Goal: Transaction & Acquisition: Purchase product/service

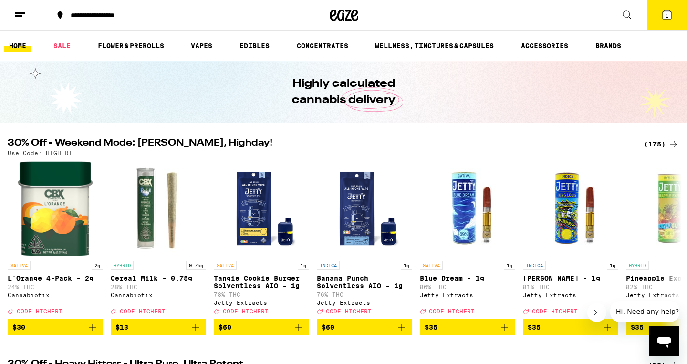
click at [658, 145] on div "(175)" at bounding box center [661, 143] width 35 height 11
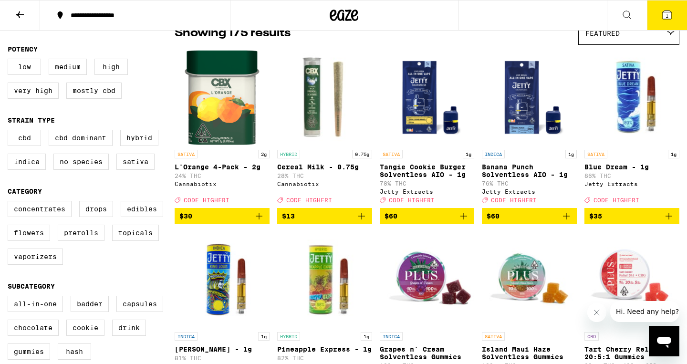
scroll to position [78, 0]
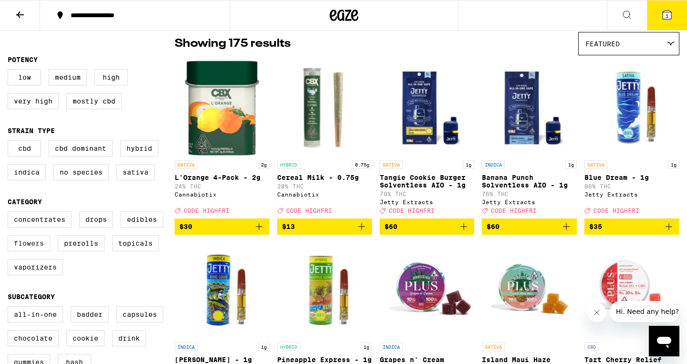
click at [31, 251] on label "Flowers" at bounding box center [29, 243] width 42 height 16
click at [10, 213] on input "Flowers" at bounding box center [10, 213] width 0 height 0
checkbox input "true"
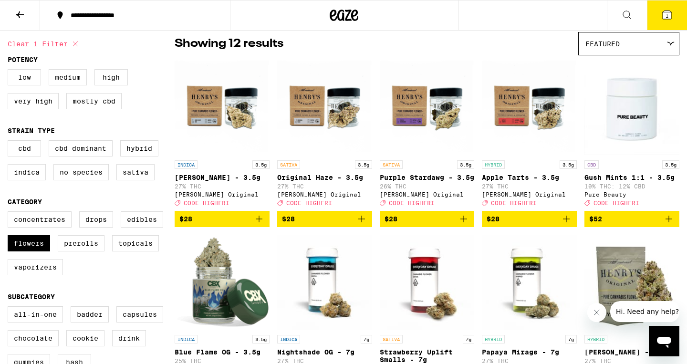
click at [670, 48] on div "Featured" at bounding box center [629, 43] width 100 height 22
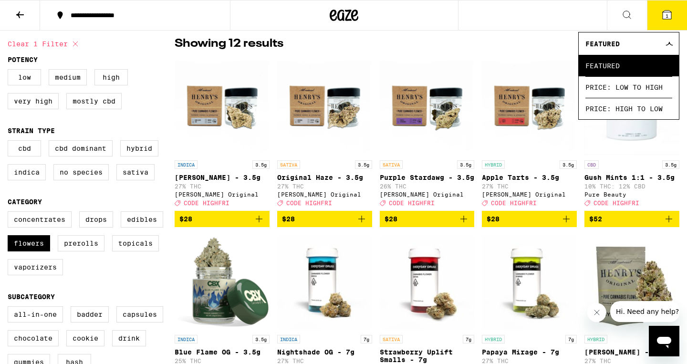
click at [521, 55] on div "Showing 12 results Featured Featured Price: Low to High Price: High to Low" at bounding box center [427, 43] width 505 height 23
click at [519, 65] on img "Open page for Apple Tarts - 3.5g from Henry's Original" at bounding box center [529, 107] width 95 height 95
click at [625, 60] on span "Featured" at bounding box center [628, 65] width 87 height 21
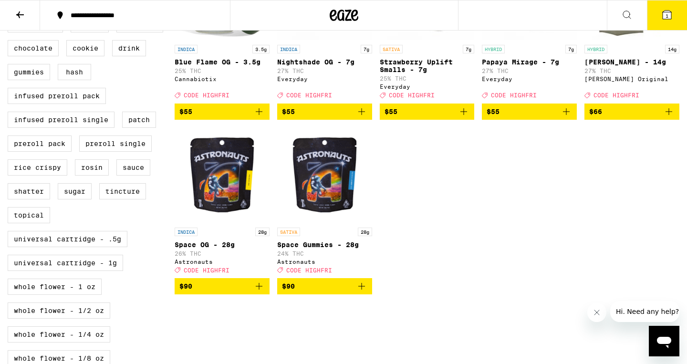
scroll to position [372, 0]
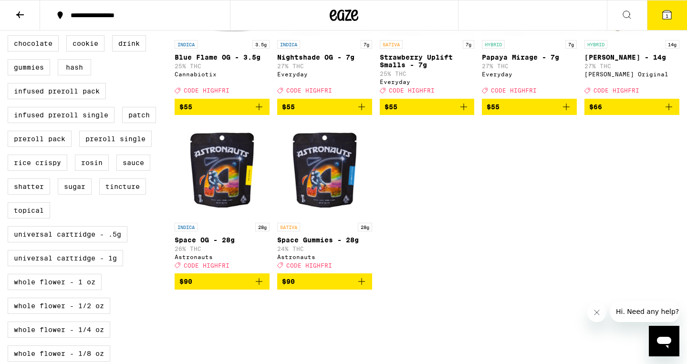
click at [362, 287] on icon "Add to bag" at bounding box center [361, 281] width 11 height 11
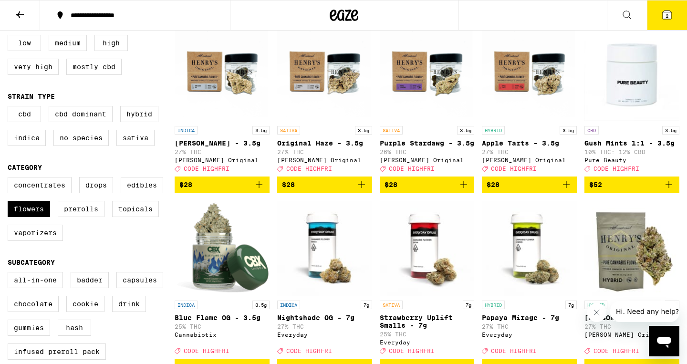
scroll to position [111, 0]
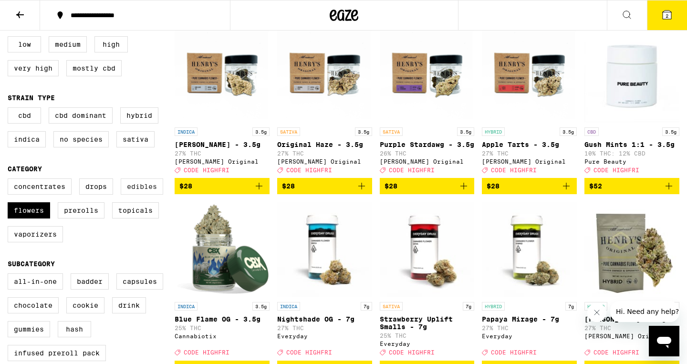
click at [150, 194] on label "Edibles" at bounding box center [142, 186] width 42 height 16
click at [10, 180] on input "Edibles" at bounding box center [10, 180] width 0 height 0
checkbox input "true"
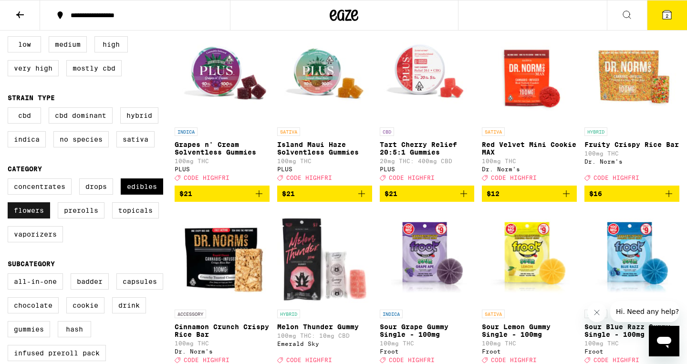
click at [29, 218] on label "Flowers" at bounding box center [29, 210] width 42 height 16
click at [10, 180] on input "Flowers" at bounding box center [10, 180] width 0 height 0
checkbox input "false"
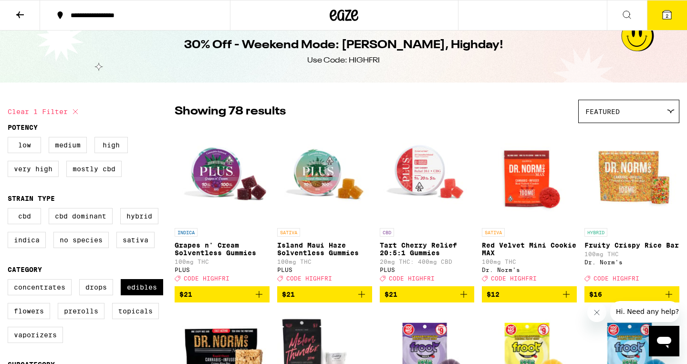
scroll to position [13, 0]
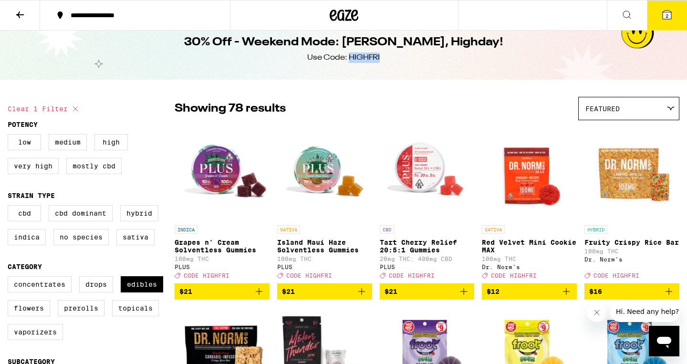
drag, startPoint x: 350, startPoint y: 57, endPoint x: 379, endPoint y: 57, distance: 29.1
click at [379, 57] on div "Use Code: HIGHFRI" at bounding box center [343, 57] width 72 height 10
copy div "HIGHFRI"
click at [25, 15] on icon at bounding box center [19, 14] width 11 height 11
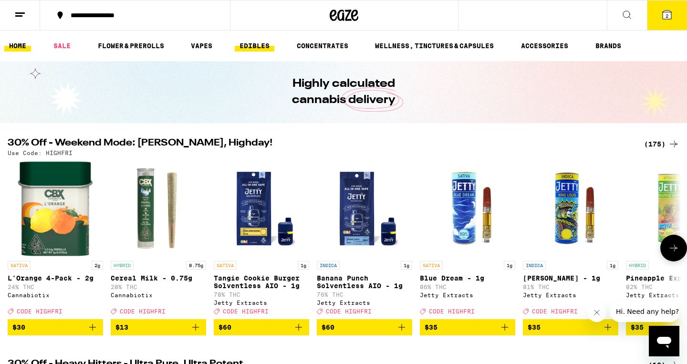
click at [266, 45] on link "EDIBLES" at bounding box center [255, 45] width 40 height 11
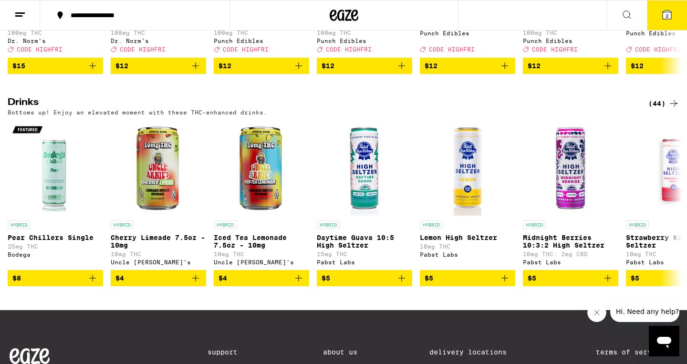
scroll to position [482, 0]
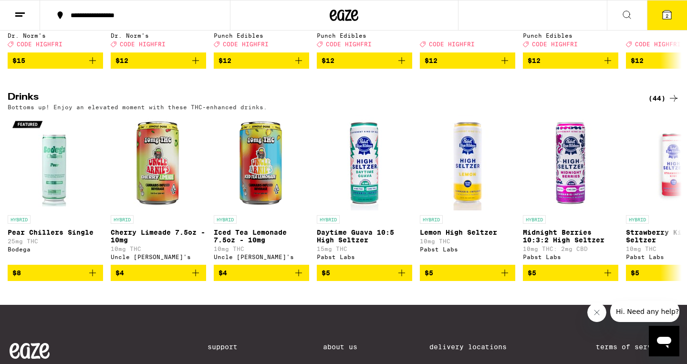
click at [652, 104] on div "(44)" at bounding box center [663, 98] width 31 height 11
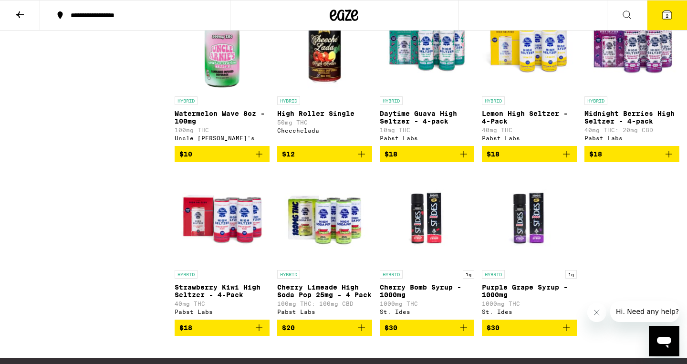
scroll to position [1367, 0]
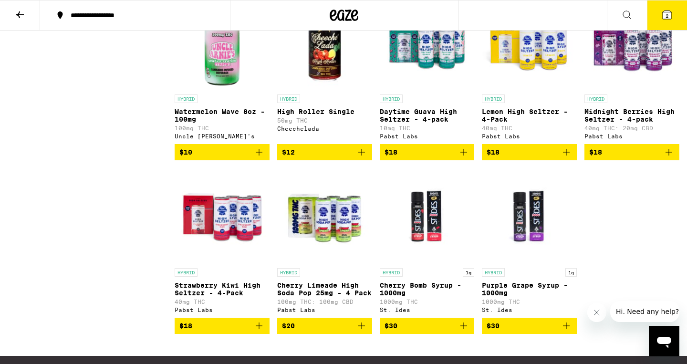
click at [463, 158] on icon "Add to bag" at bounding box center [463, 151] width 11 height 11
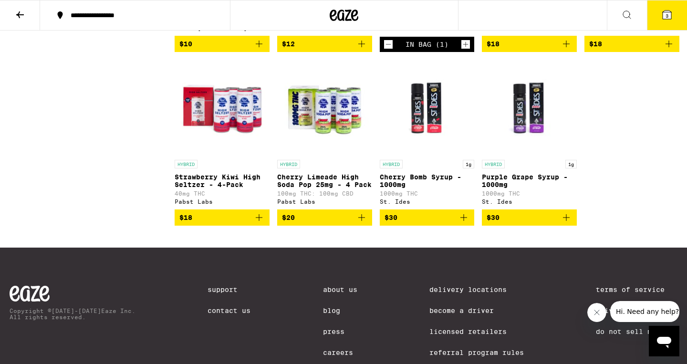
scroll to position [1476, 0]
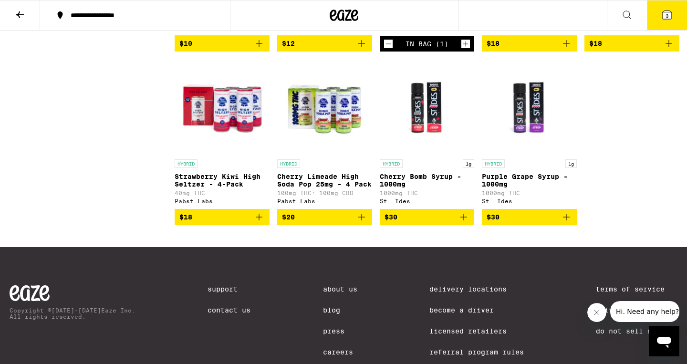
click at [364, 223] on icon "Add to bag" at bounding box center [361, 216] width 11 height 11
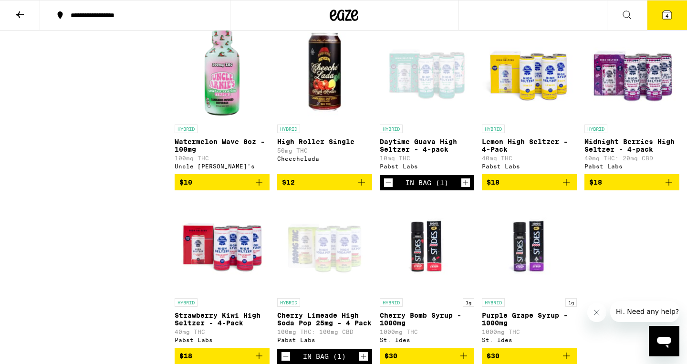
scroll to position [1326, 0]
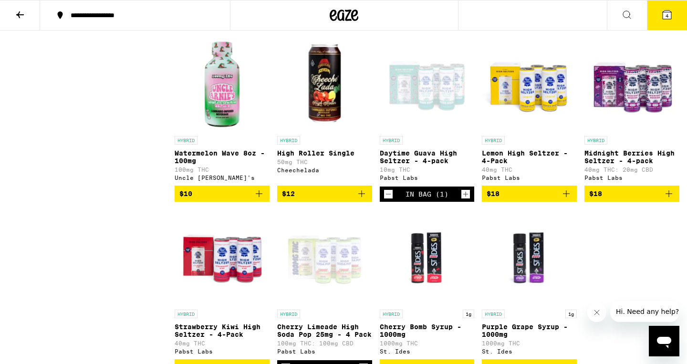
click at [669, 22] on button "4" at bounding box center [667, 15] width 40 height 30
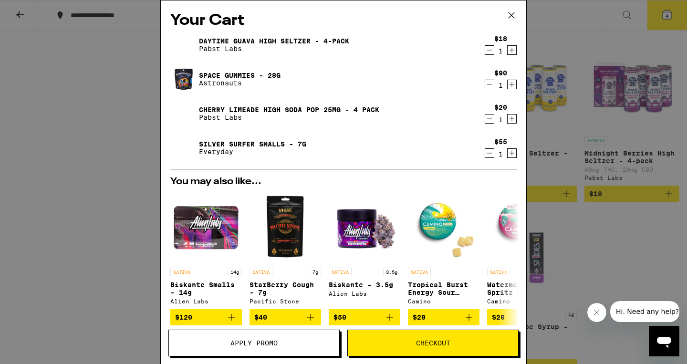
click at [492, 155] on icon "Decrement" at bounding box center [489, 152] width 9 height 11
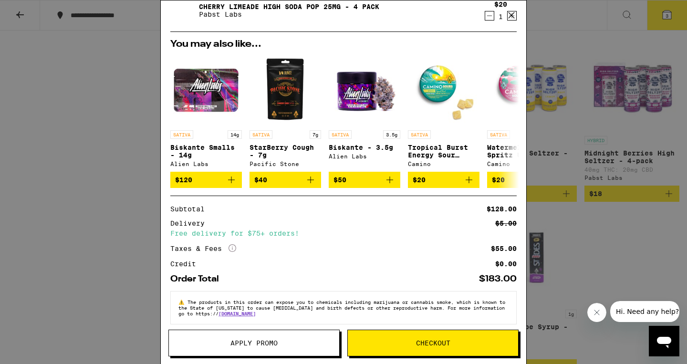
scroll to position [107, 0]
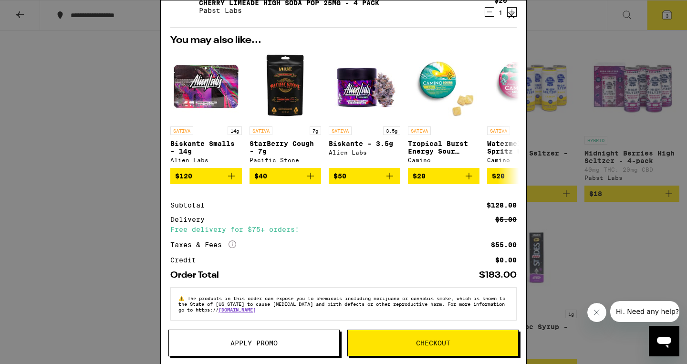
click at [293, 332] on button "Apply Promo" at bounding box center [253, 343] width 171 height 27
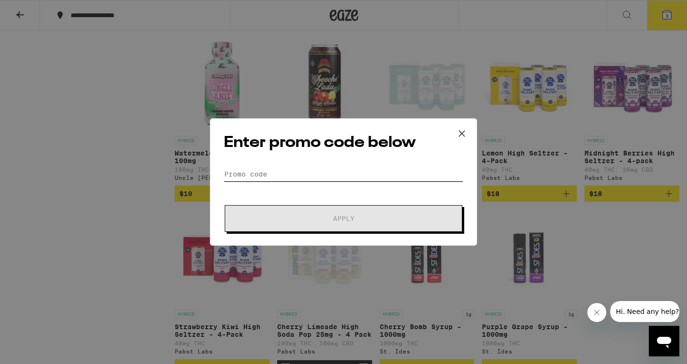
click at [300, 176] on input "Promo Code" at bounding box center [343, 174] width 239 height 14
type input "v"
paste input "HIGHFRI"
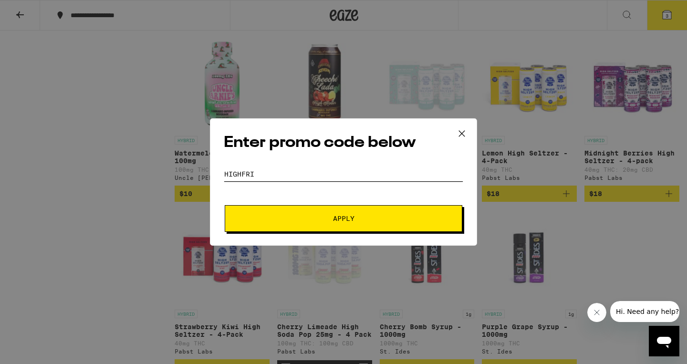
type input "HIGHFRI"
click at [371, 226] on button "Apply" at bounding box center [344, 218] width 238 height 27
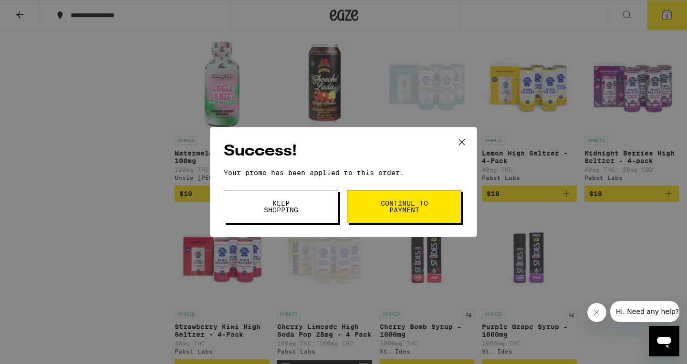
click at [374, 209] on button "Continue to payment" at bounding box center [404, 206] width 114 height 33
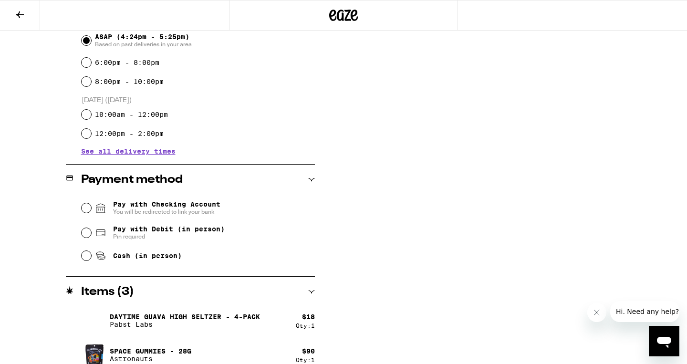
scroll to position [281, 0]
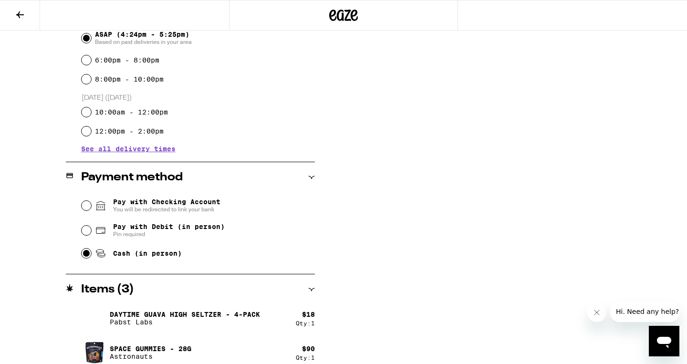
click at [85, 258] on input "Cash (in person)" at bounding box center [87, 253] width 10 height 10
radio input "true"
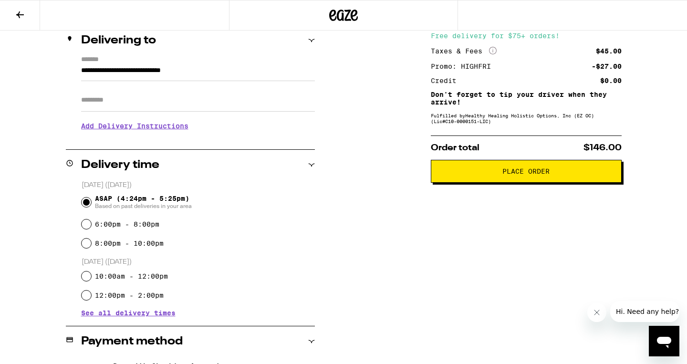
scroll to position [0, 0]
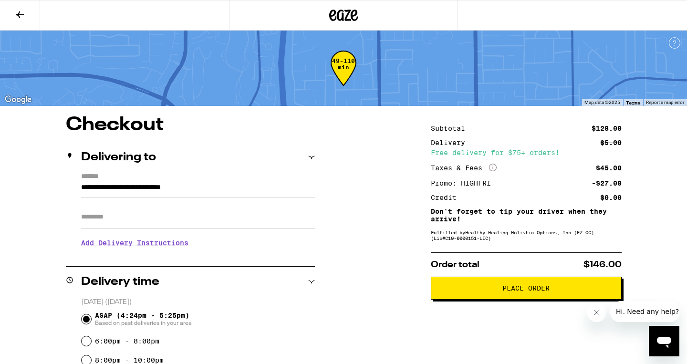
click at [491, 291] on span "Place Order" at bounding box center [526, 288] width 175 height 7
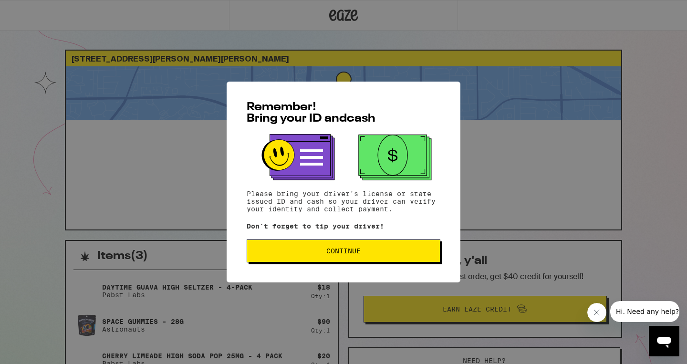
click at [320, 251] on span "Continue" at bounding box center [343, 251] width 177 height 7
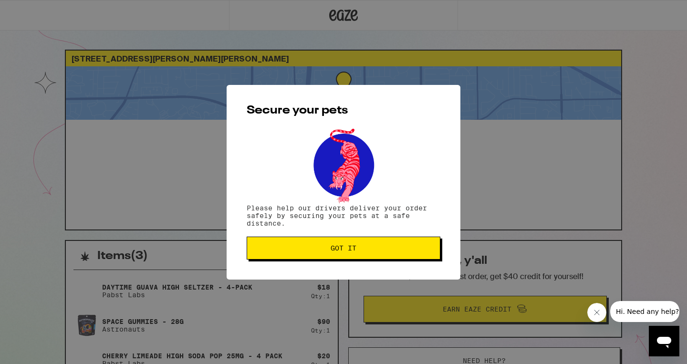
click at [320, 251] on span "Got it" at bounding box center [343, 248] width 177 height 7
